Goal: Information Seeking & Learning: Understand process/instructions

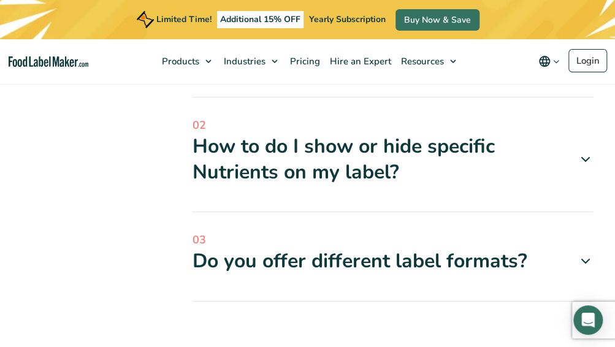
scroll to position [552, 0]
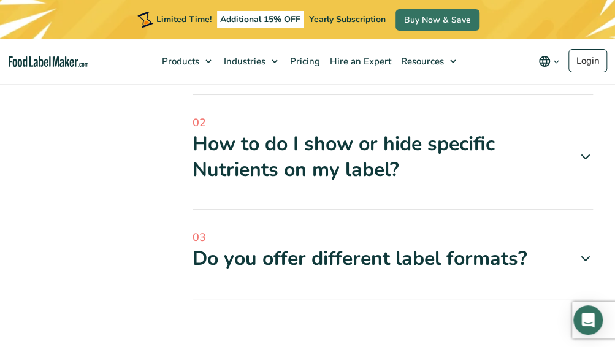
click at [587, 157] on icon at bounding box center [585, 157] width 15 height 15
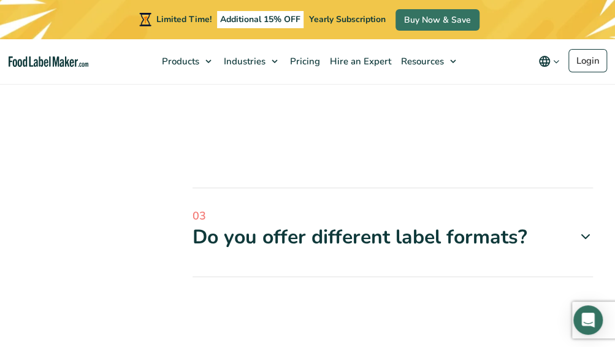
scroll to position [982, 0]
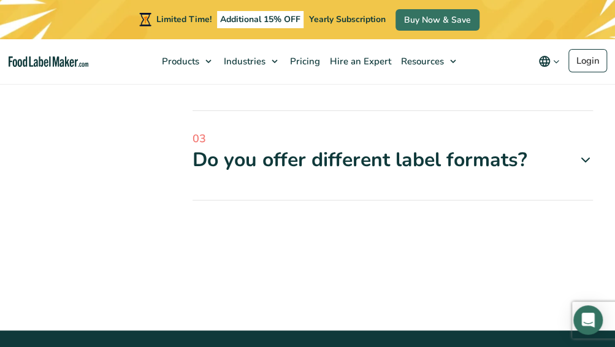
click at [583, 157] on icon at bounding box center [585, 160] width 15 height 15
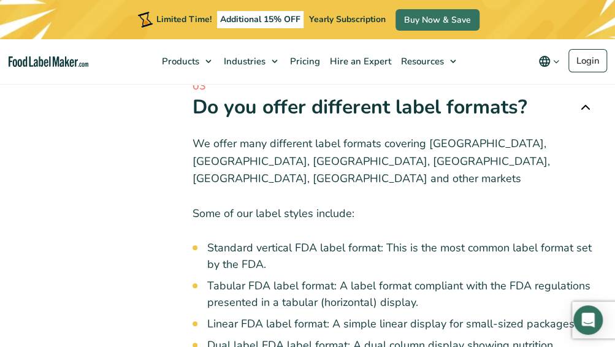
scroll to position [1104, 0]
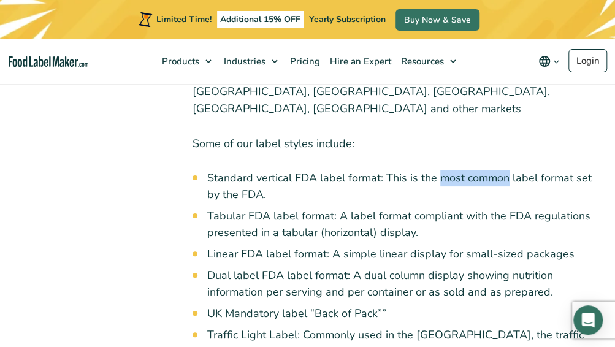
drag, startPoint x: 444, startPoint y: 161, endPoint x: 516, endPoint y: 167, distance: 72.0
click at [516, 170] on li "Standard vertical FDA label format: This is the most common label format set by…" at bounding box center [400, 186] width 386 height 33
drag, startPoint x: 516, startPoint y: 167, endPoint x: 501, endPoint y: 181, distance: 20.8
click at [517, 180] on li "Standard vertical FDA label format: This is the most common label format set by…" at bounding box center [400, 186] width 386 height 33
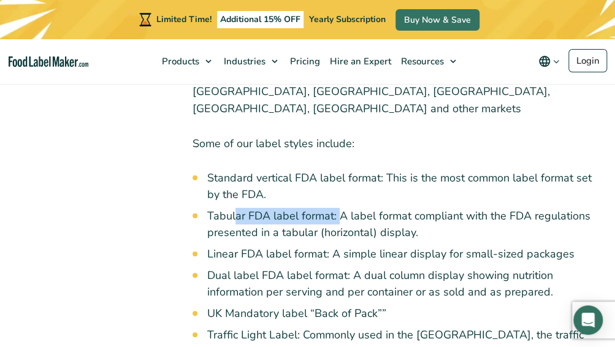
drag, startPoint x: 238, startPoint y: 199, endPoint x: 346, endPoint y: 201, distance: 108.0
click at [345, 208] on li "Tabular FDA label format: A label format compliant with the FDA regulations pre…" at bounding box center [400, 224] width 386 height 33
drag, startPoint x: 346, startPoint y: 201, endPoint x: 416, endPoint y: 213, distance: 71.0
click at [416, 213] on li "Tabular FDA label format: A label format compliant with the FDA regulations pre…" at bounding box center [400, 224] width 386 height 33
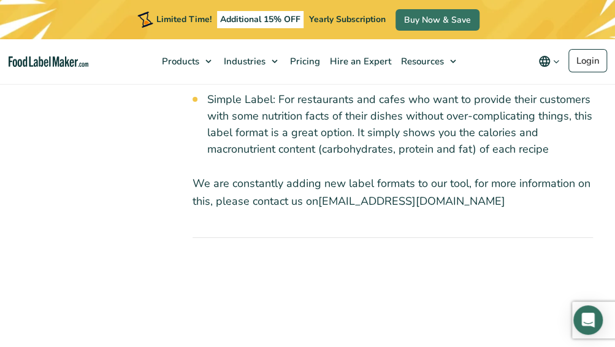
scroll to position [1779, 0]
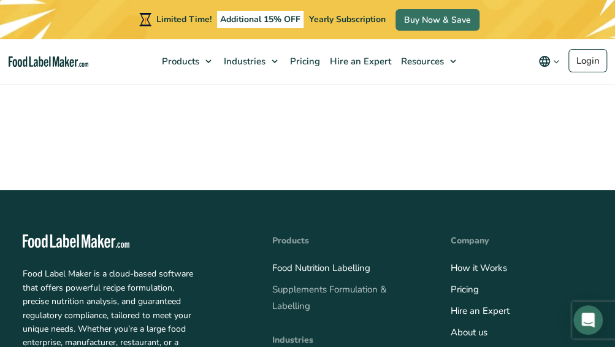
click at [361, 283] on link "Supplements Formulation & Labelling" at bounding box center [329, 297] width 114 height 29
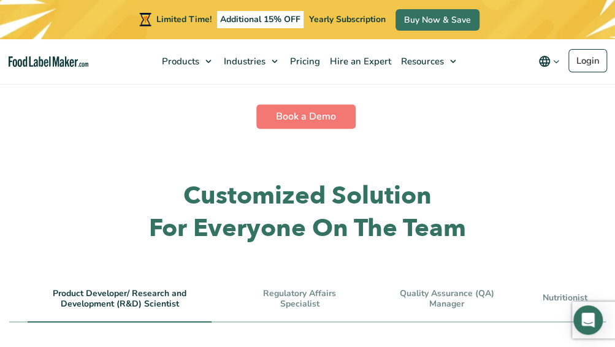
scroll to position [2270, 0]
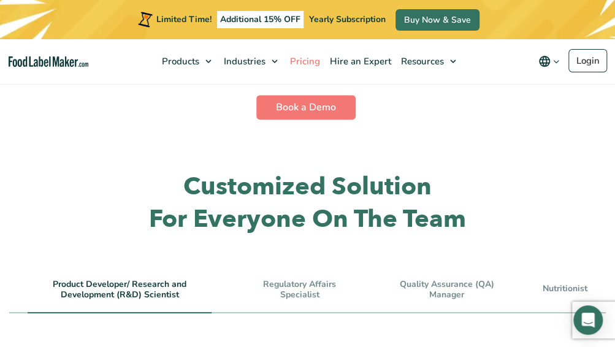
click at [309, 64] on span "Pricing" at bounding box center [303, 61] width 35 height 12
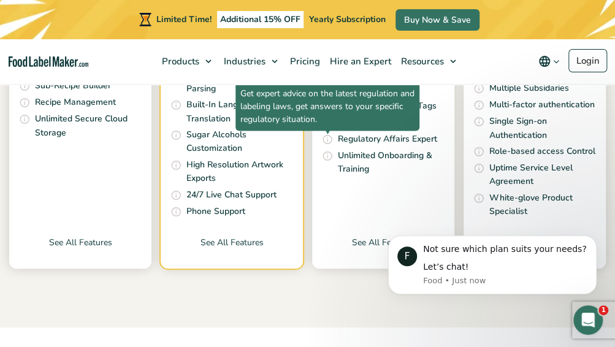
scroll to position [368, 0]
